Goal: Find specific fact

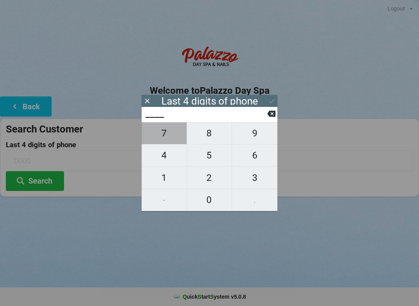
click at [156, 133] on span "7" at bounding box center [164, 133] width 45 height 16
type input "7___"
click at [202, 157] on span "5" at bounding box center [209, 155] width 45 height 16
type input "75__"
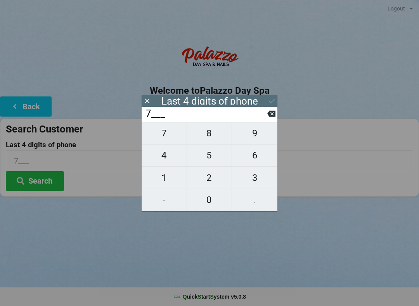
type input "75__"
click at [247, 180] on span "3" at bounding box center [254, 178] width 45 height 16
type input "753_"
click at [159, 140] on span "7" at bounding box center [164, 133] width 45 height 16
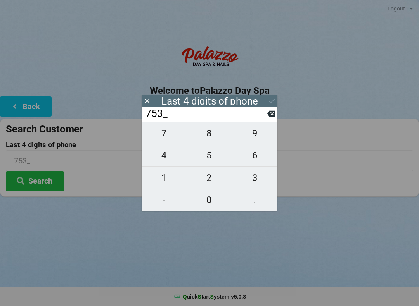
type input "7537"
click at [268, 100] on icon at bounding box center [272, 101] width 8 height 8
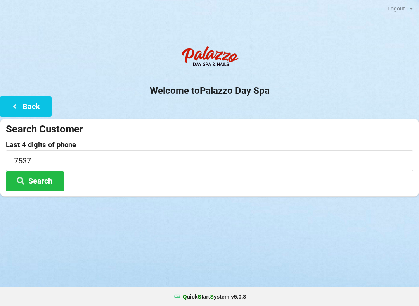
click at [28, 172] on button "Search" at bounding box center [35, 181] width 58 height 20
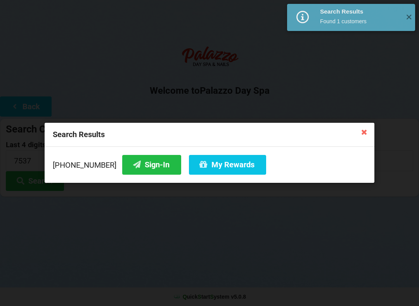
click at [133, 163] on button "Sign-In" at bounding box center [151, 165] width 59 height 20
